Goal: Understand process/instructions: Learn how to perform a task or action

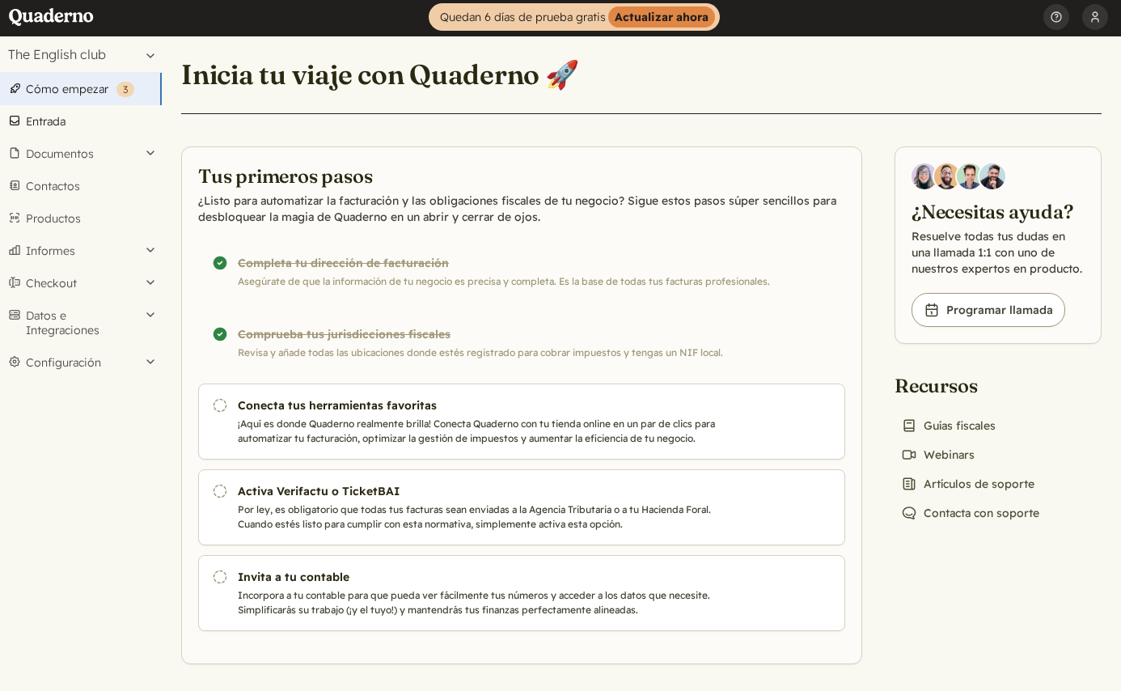
click at [70, 122] on link "Entrada" at bounding box center [81, 121] width 162 height 32
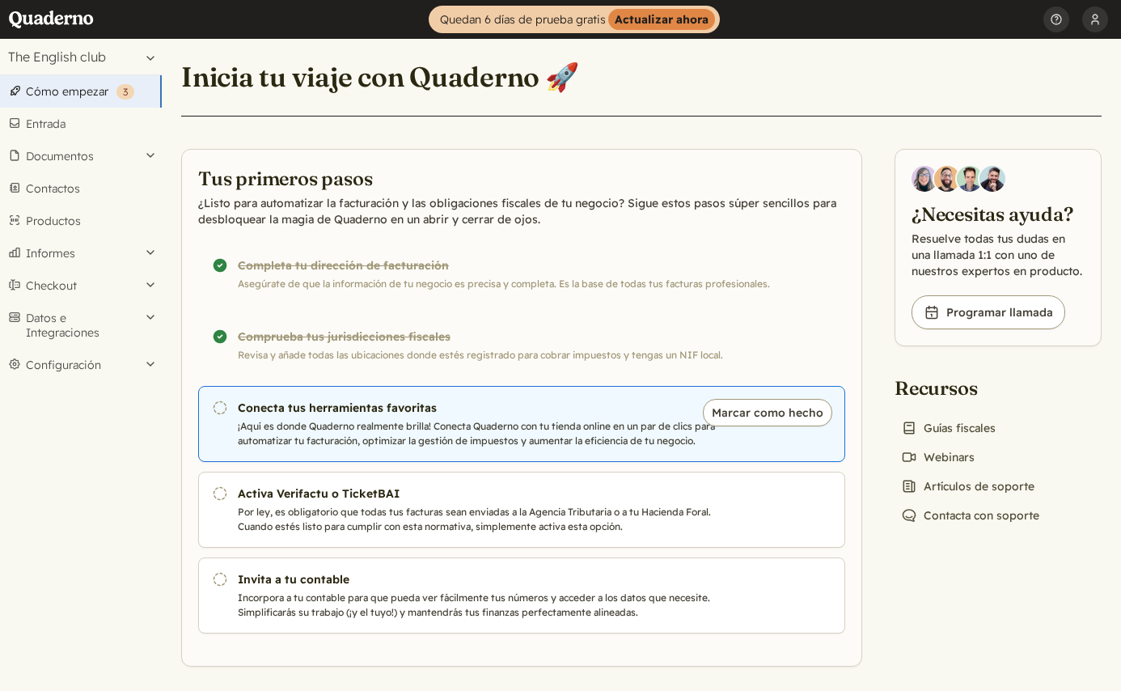
click at [252, 416] on h3 "Conecta tus herramientas favoritas" at bounding box center [480, 408] width 485 height 16
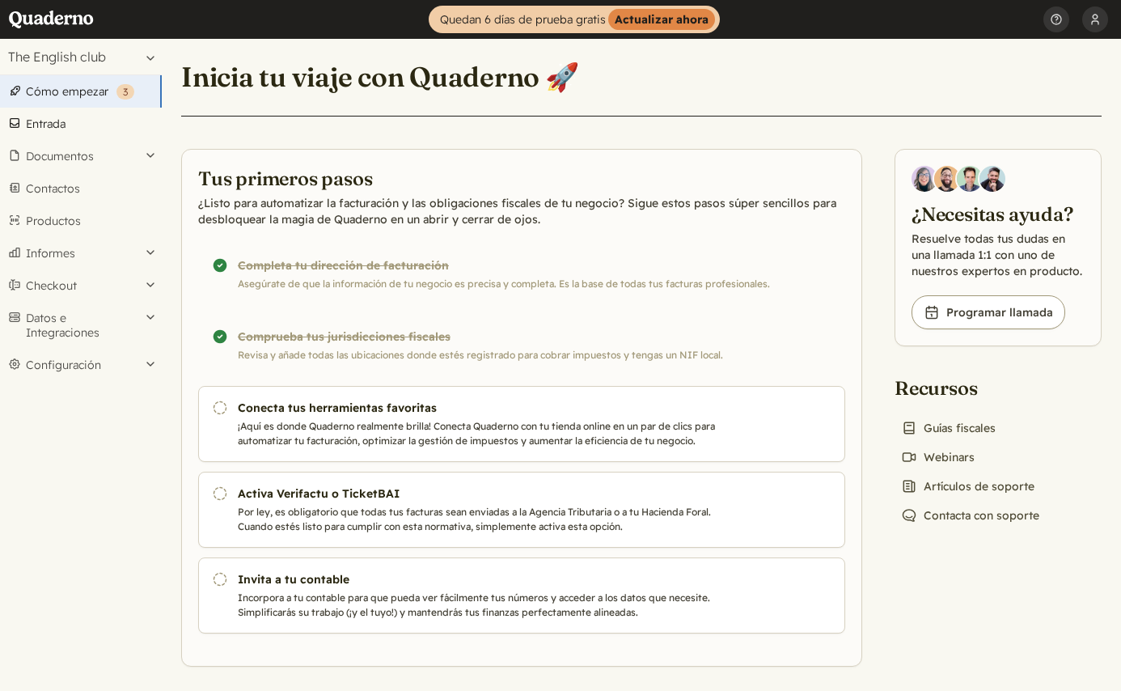
click at [103, 130] on link "Entrada" at bounding box center [81, 124] width 162 height 32
